Goal: Task Accomplishment & Management: Complete application form

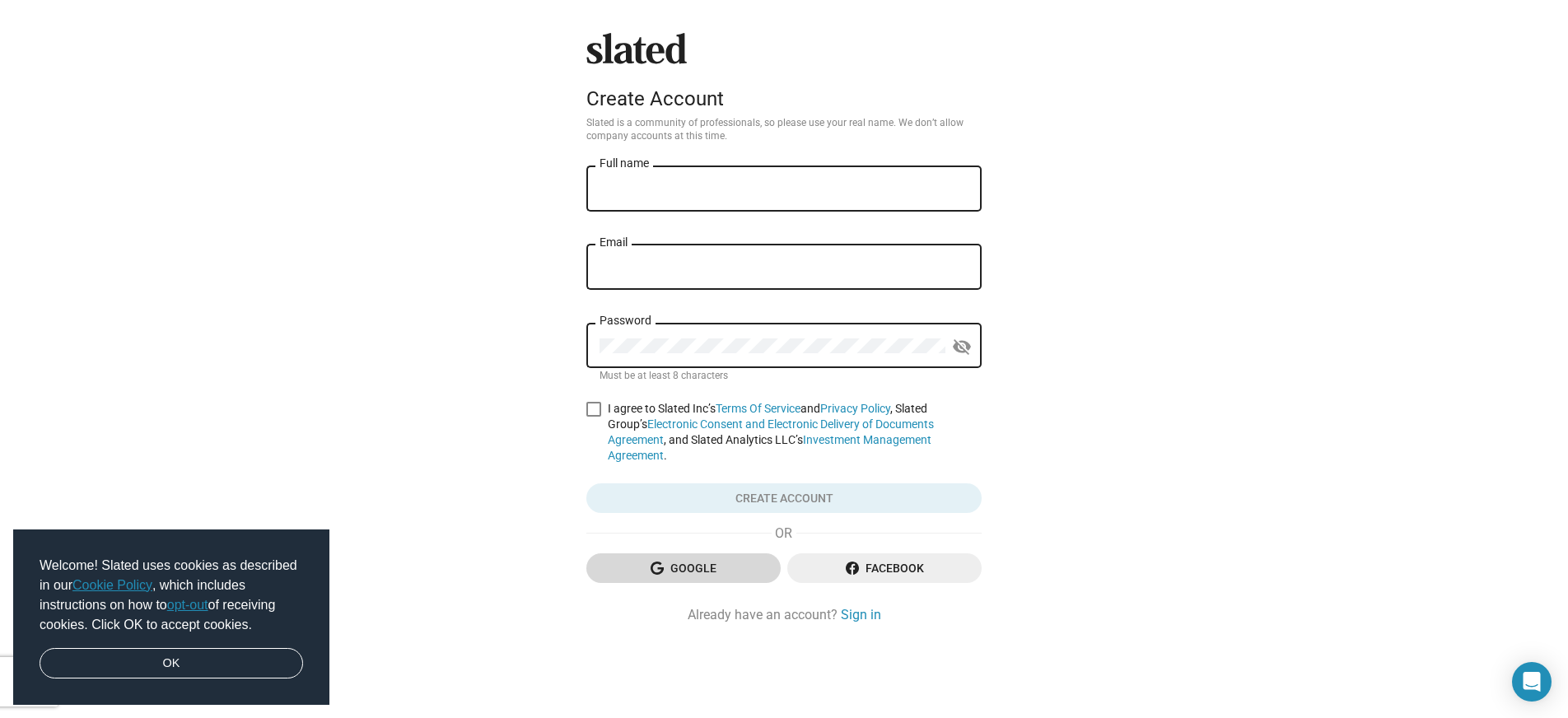
click at [689, 560] on span "Google" at bounding box center [683, 569] width 168 height 29
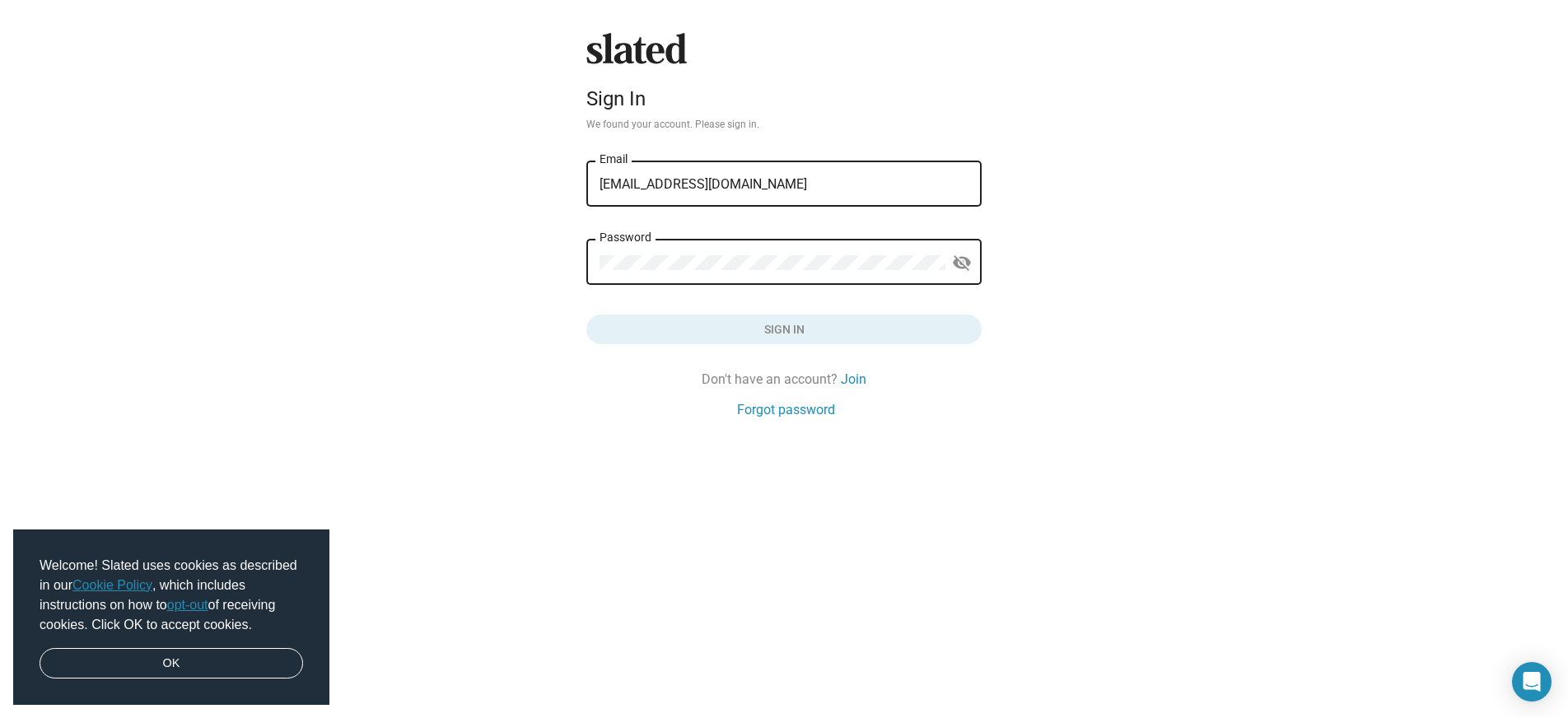
click at [682, 249] on div "Password" at bounding box center [772, 260] width 345 height 49
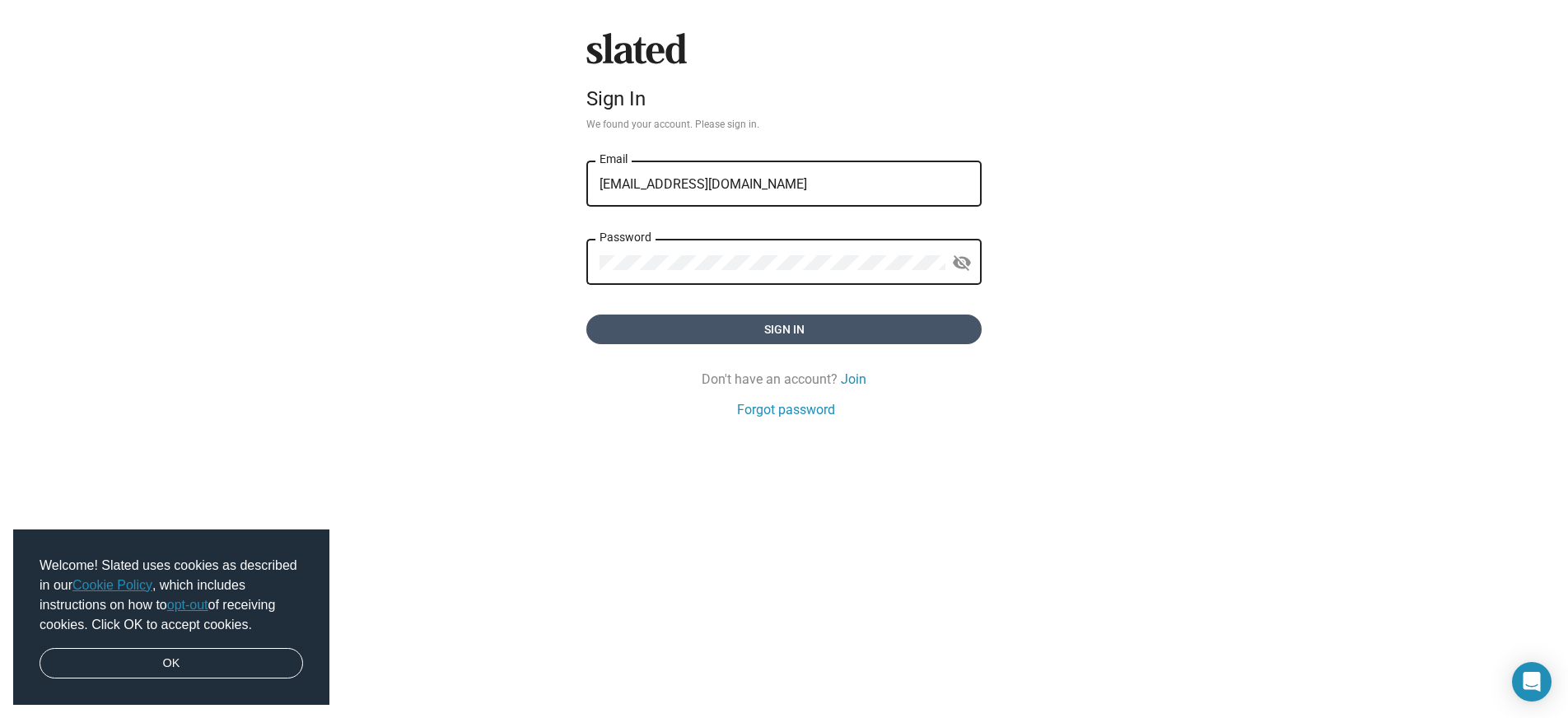
click at [718, 332] on span "Sign in" at bounding box center [784, 329] width 368 height 29
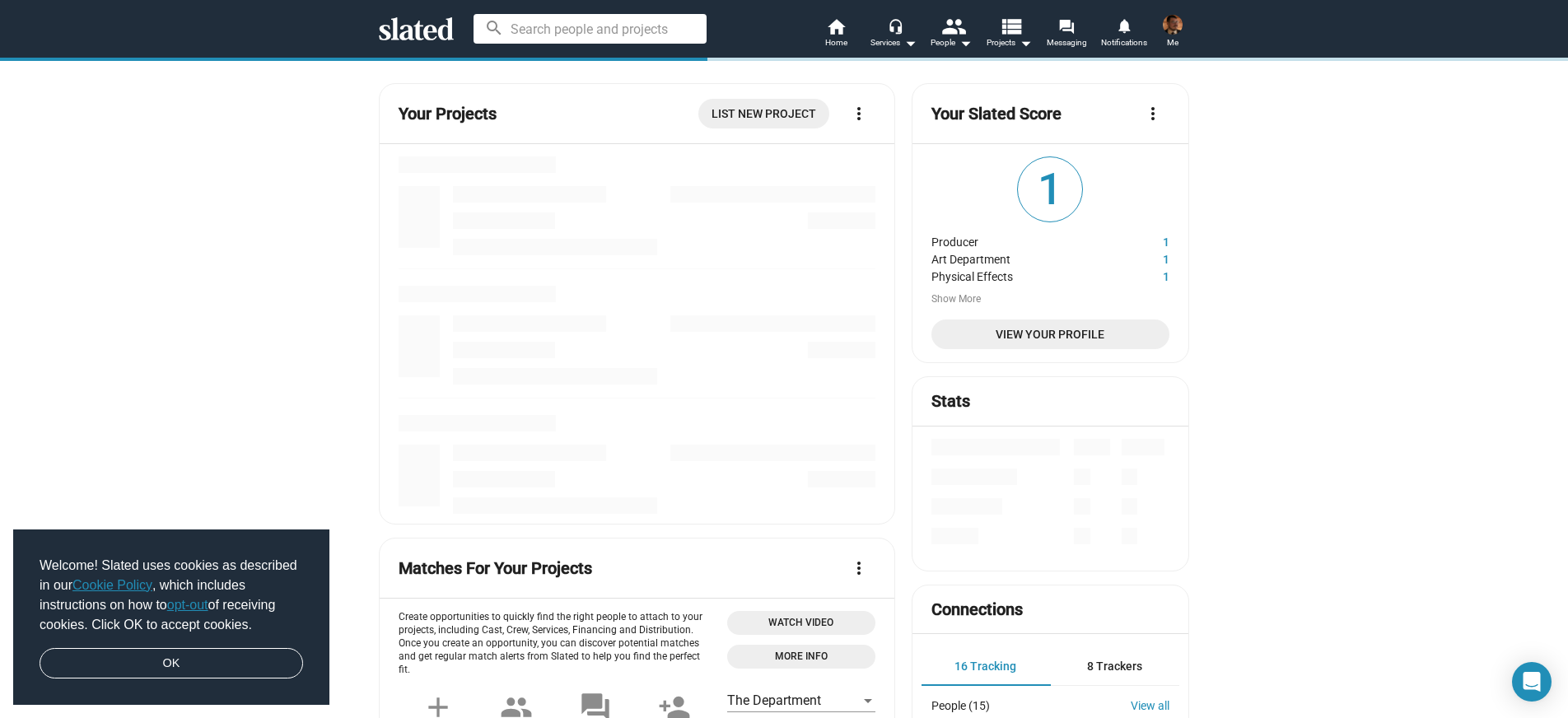
click at [938, 296] on button "Show More" at bounding box center [956, 300] width 49 height 13
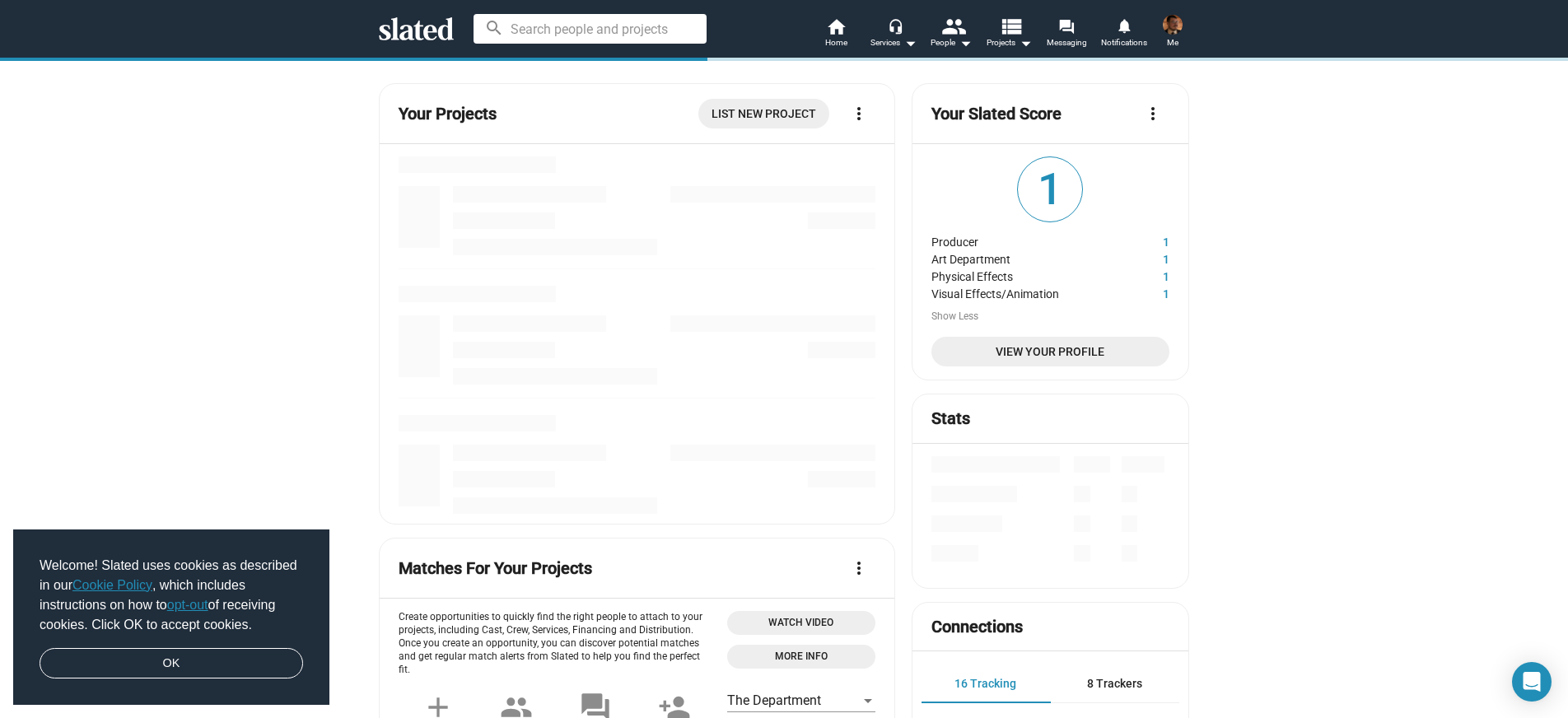
click at [955, 319] on button "Show Less" at bounding box center [954, 317] width 47 height 13
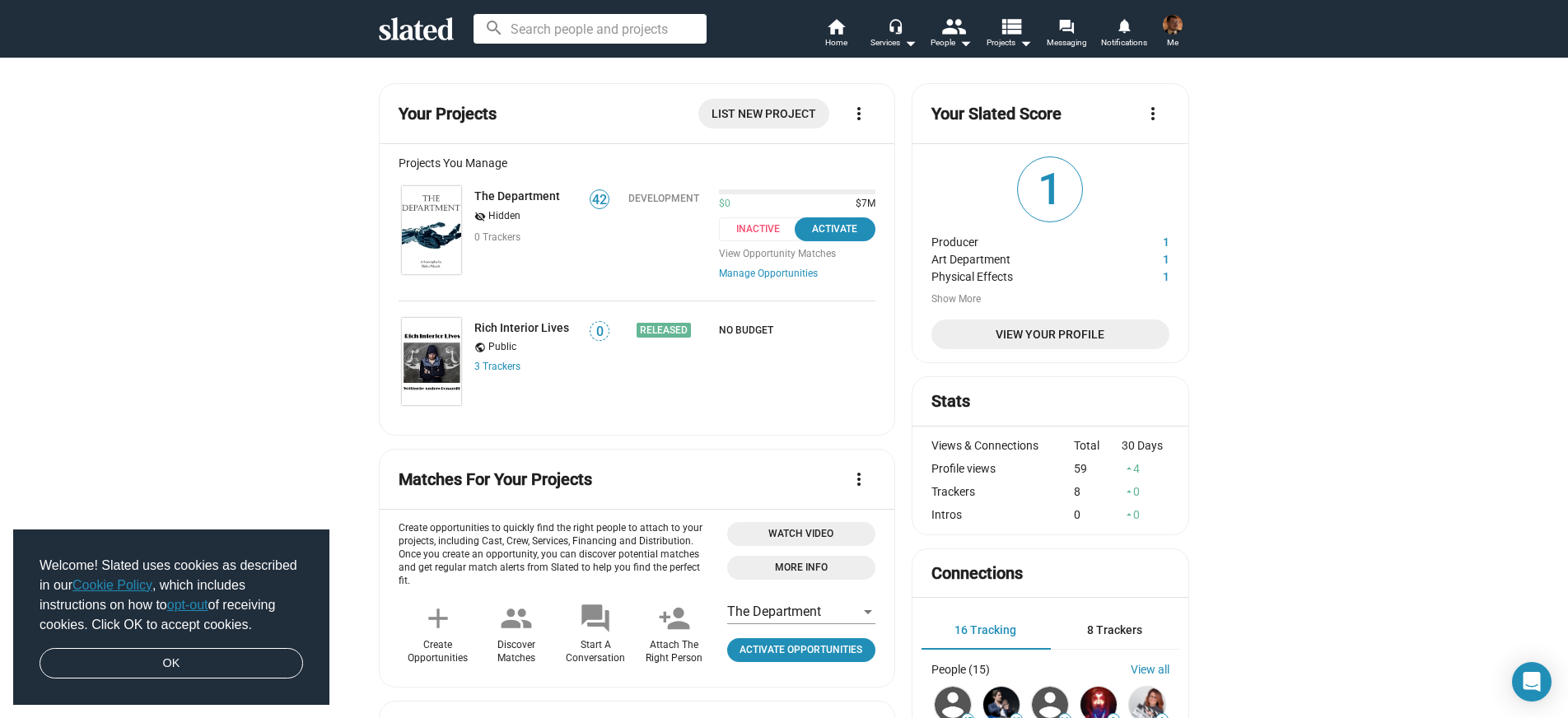
click at [758, 230] on span "Inactive" at bounding box center [762, 229] width 88 height 24
click at [777, 116] on span "List New Project" at bounding box center [763, 114] width 104 height 29
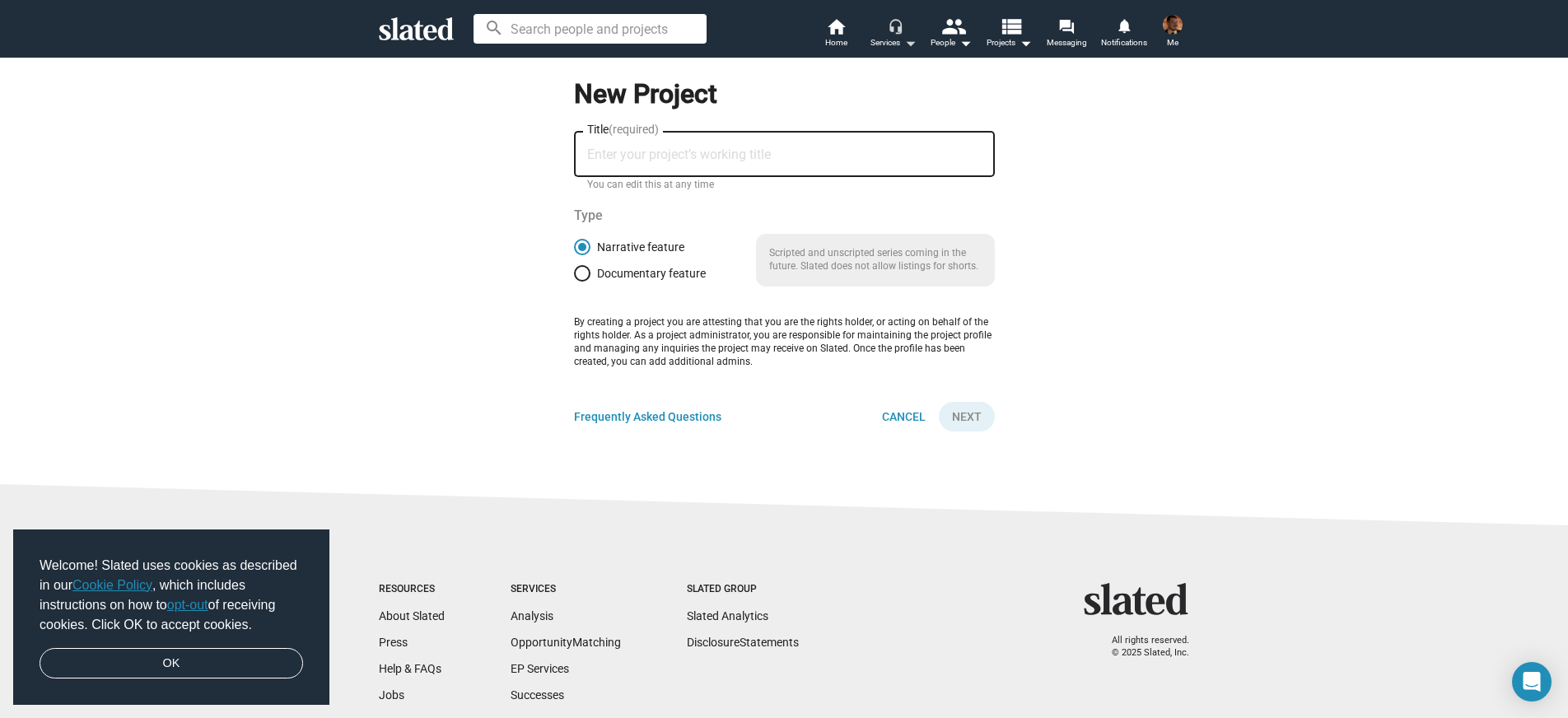
click at [904, 39] on mat-icon "arrow_drop_down" at bounding box center [910, 43] width 20 height 20
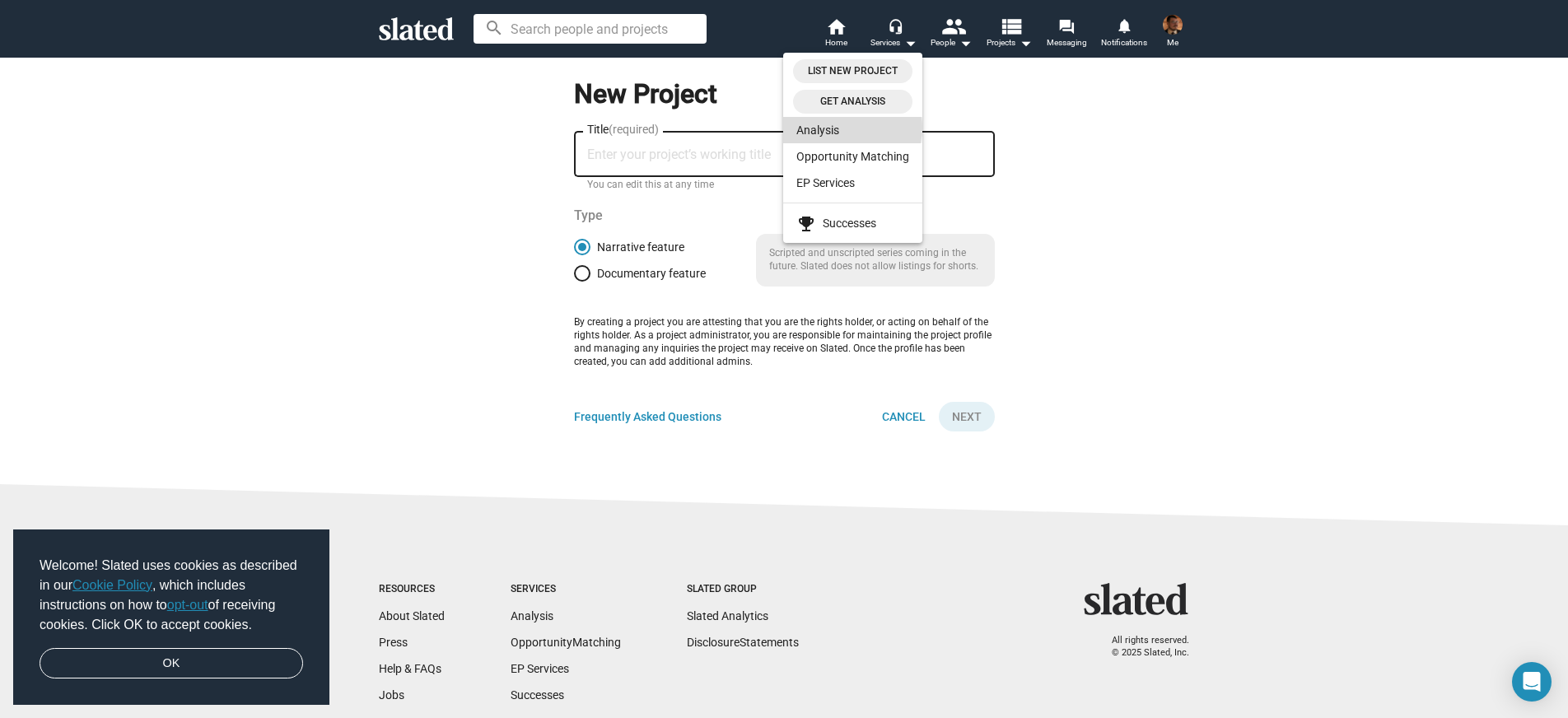
click at [845, 127] on link "Analysis" at bounding box center [852, 130] width 139 height 27
